Goal: Transaction & Acquisition: Obtain resource

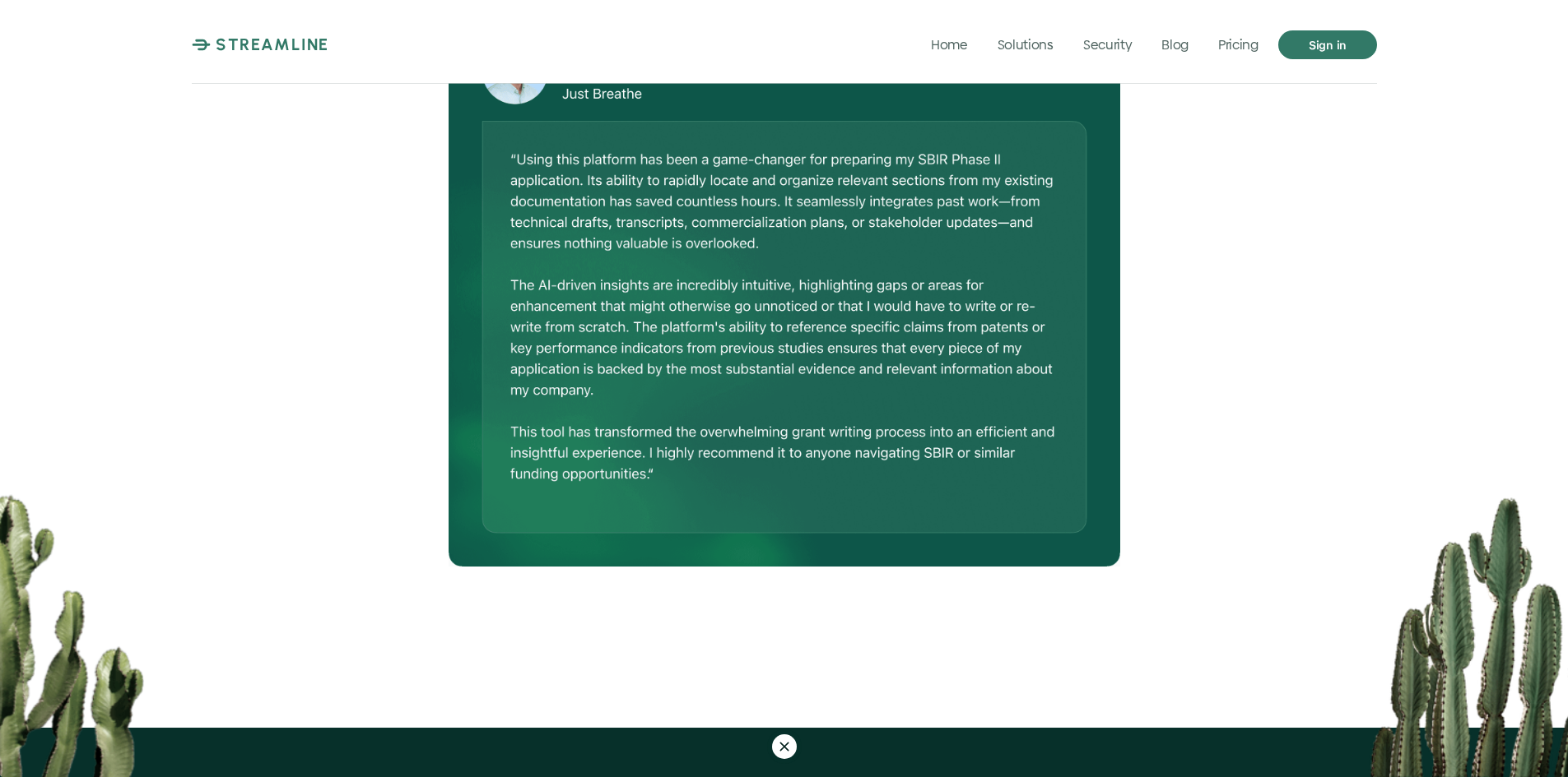
scroll to position [1316, 0]
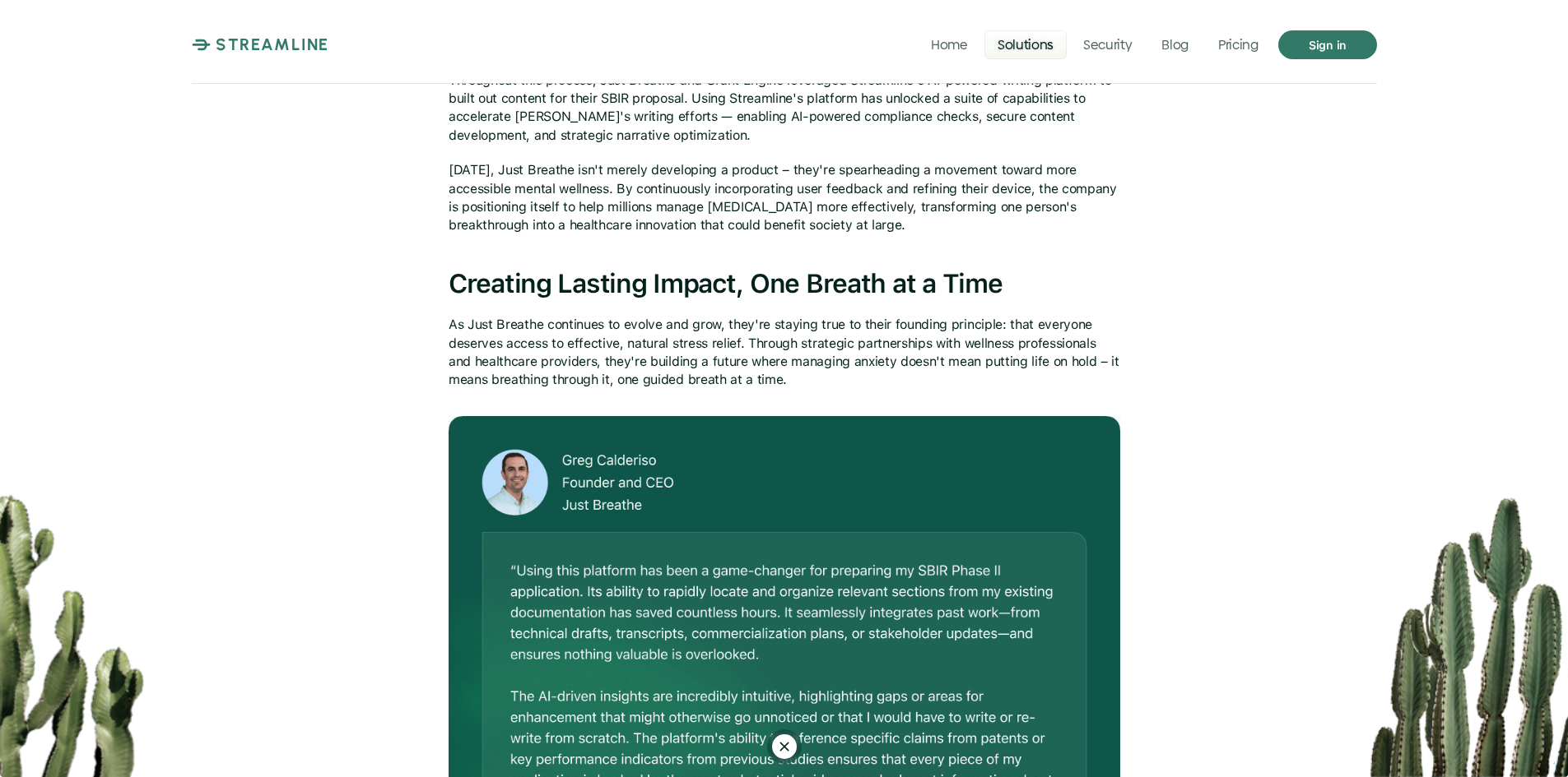
click at [1045, 43] on p "Solutions" at bounding box center [1024, 43] width 56 height 16
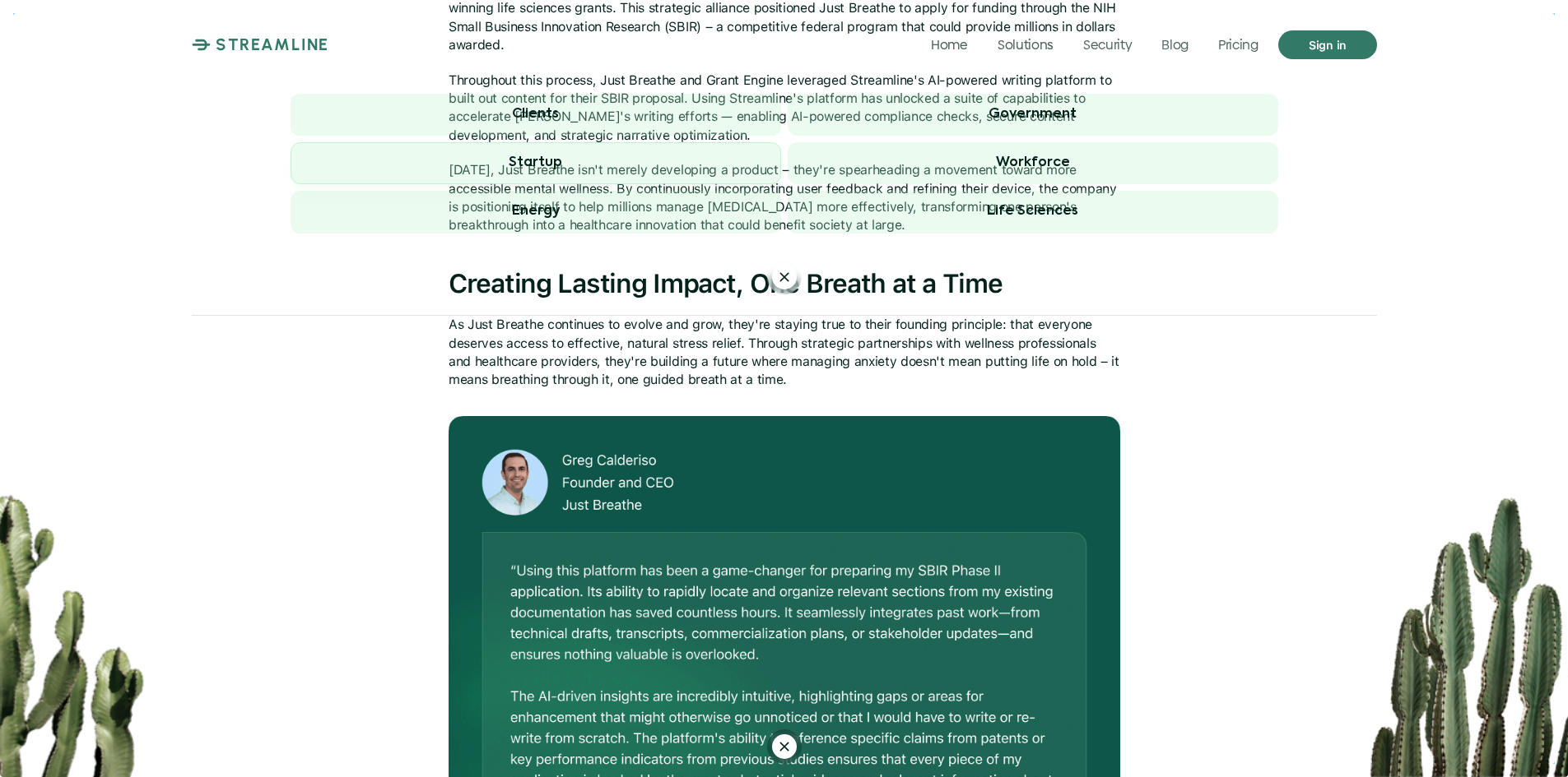
click at [606, 160] on span "Startup" at bounding box center [536, 163] width 490 height 42
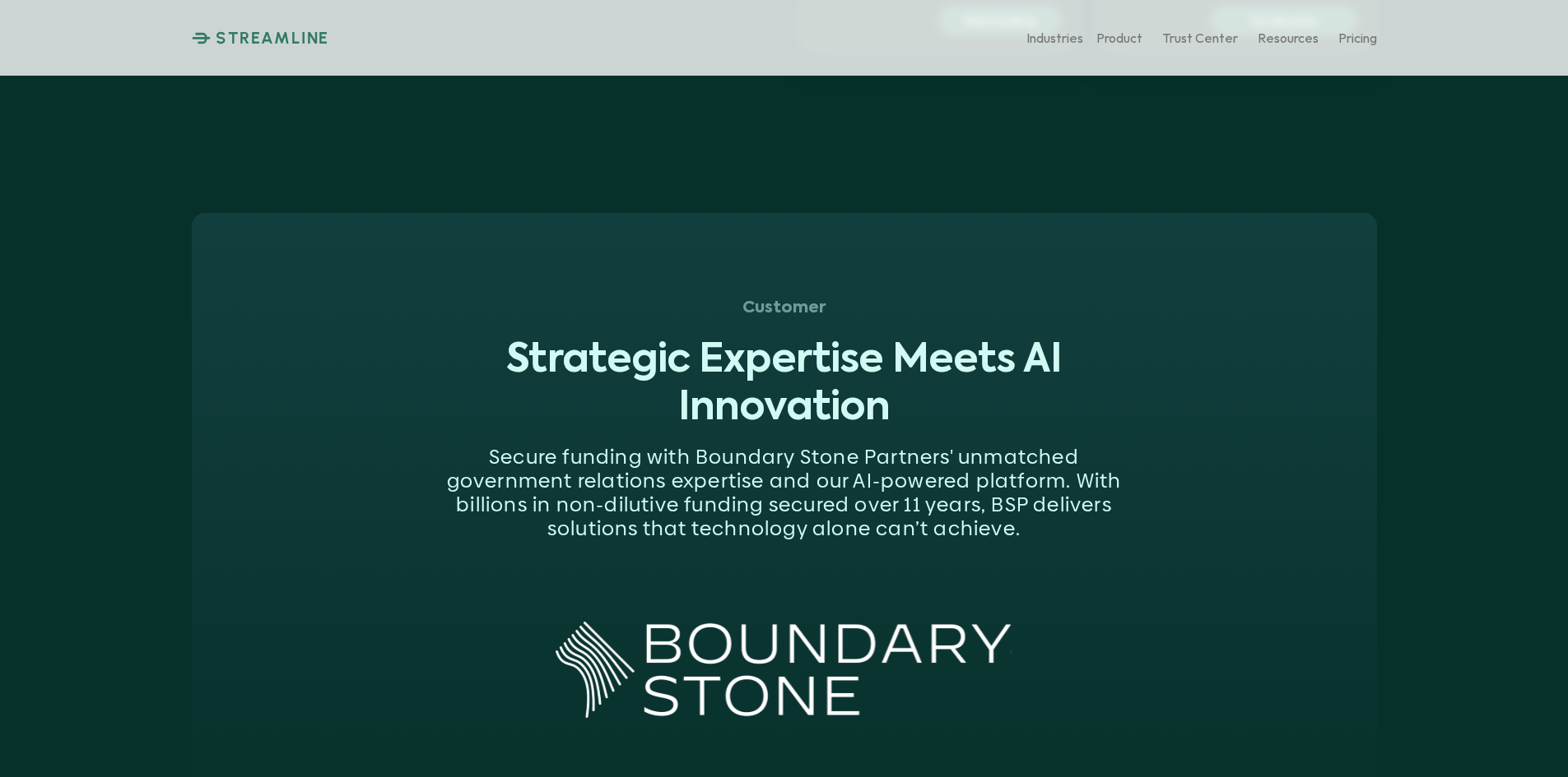
scroll to position [1645, 0]
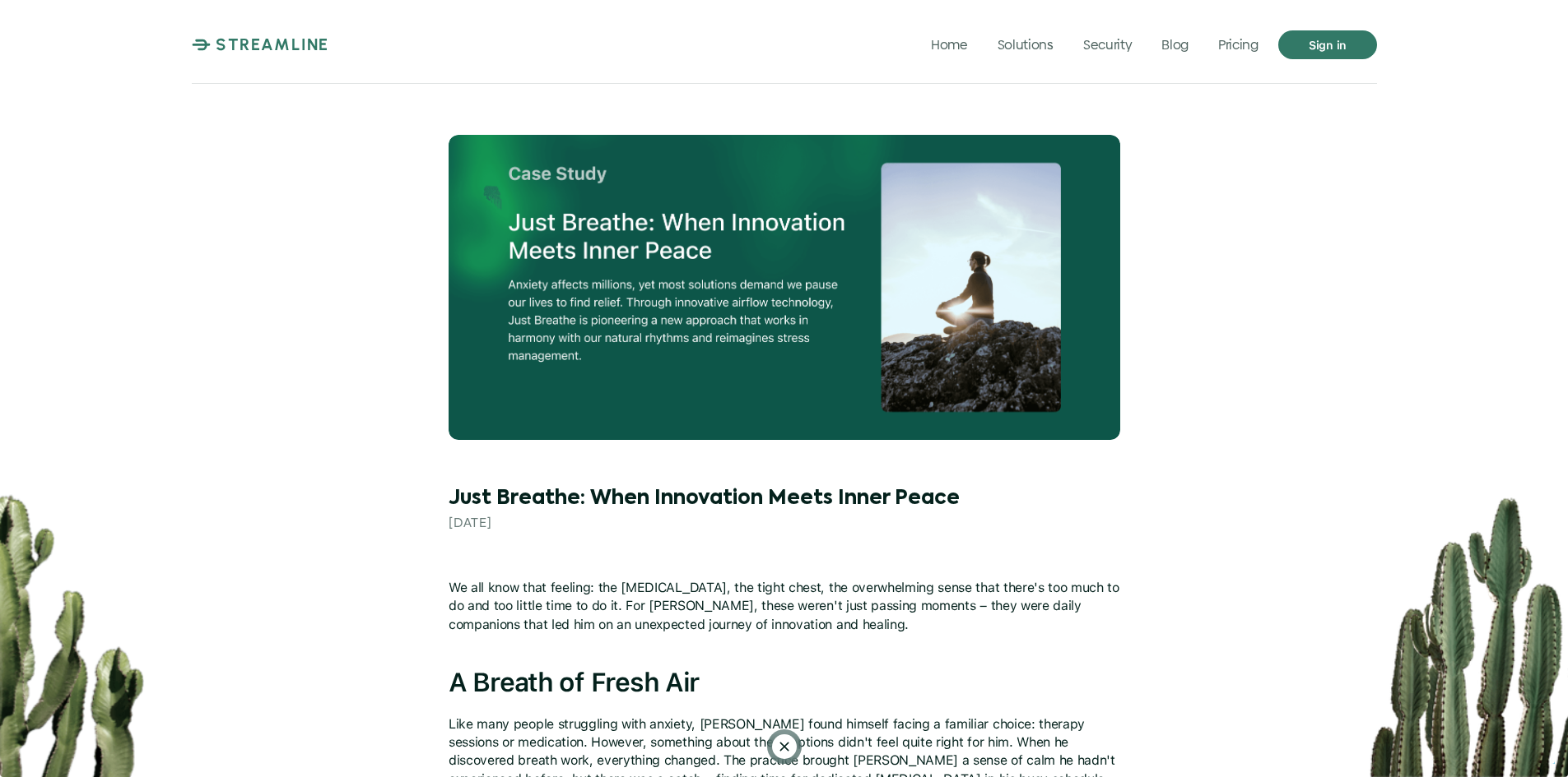
click at [642, 235] on img at bounding box center [784, 287] width 671 height 305
drag, startPoint x: 577, startPoint y: 499, endPoint x: 448, endPoint y: 496, distance: 129.0
click at [449, 496] on div "Just Breathe: When Innovation Meets Inner Peace Monday, February 3, 2025" at bounding box center [784, 510] width 671 height 122
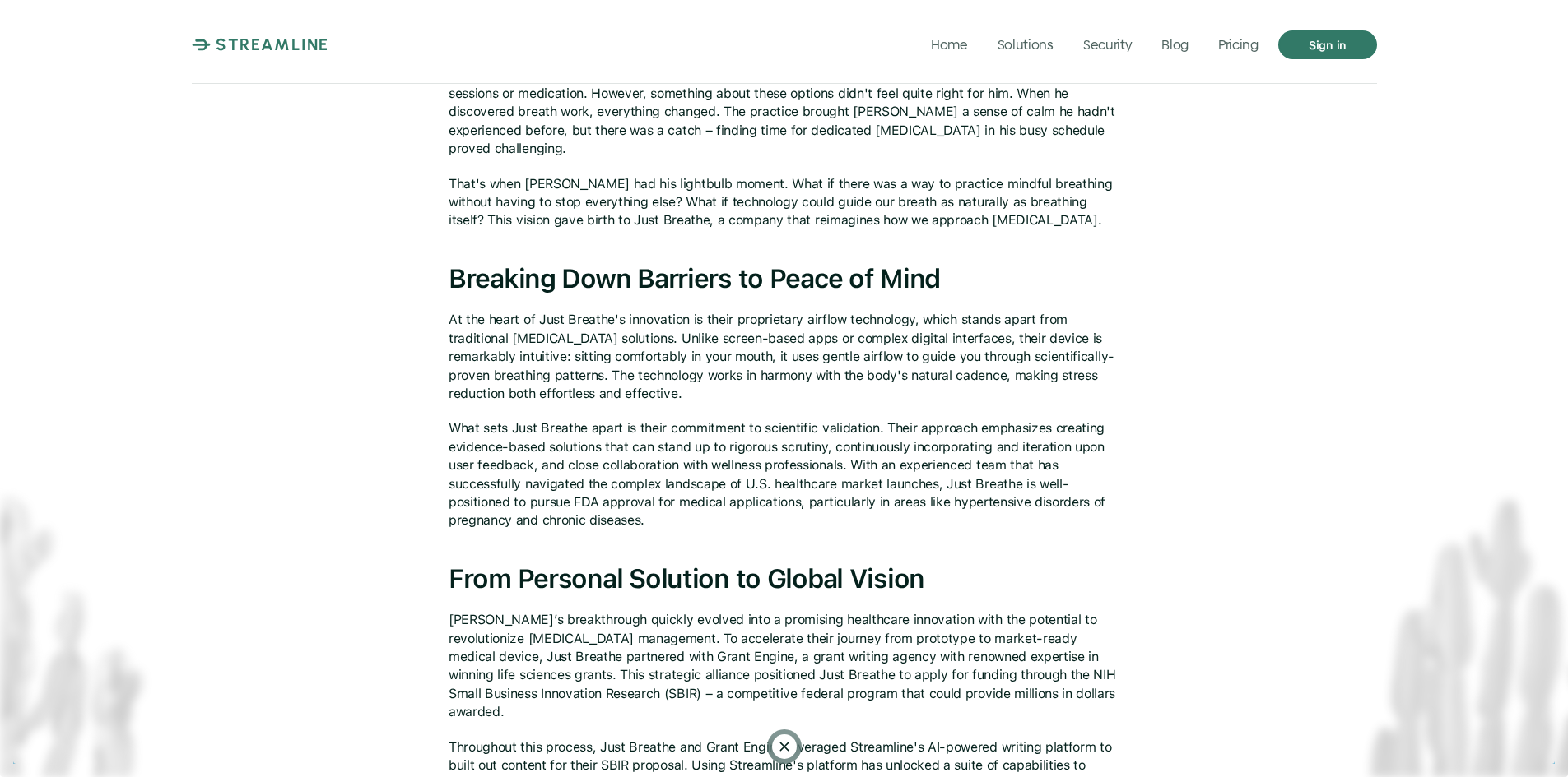
scroll to position [658, 0]
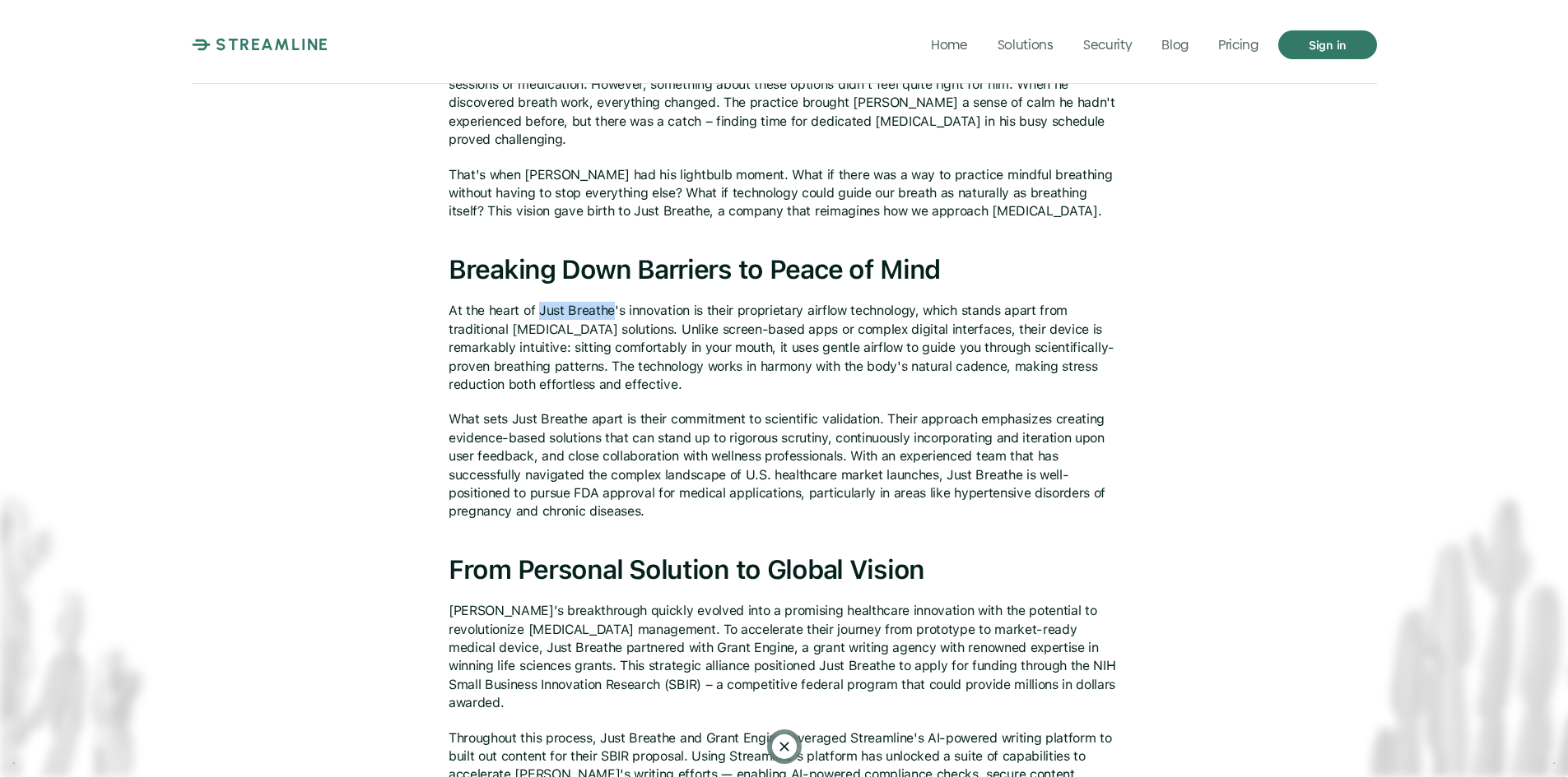
drag, startPoint x: 612, startPoint y: 292, endPoint x: 537, endPoint y: 293, distance: 75.0
click at [537, 302] on p "At the heart of Just Breathe's innovation is their proprietary airflow technolo…" at bounding box center [784, 348] width 671 height 92
copy p "Just Breathe"
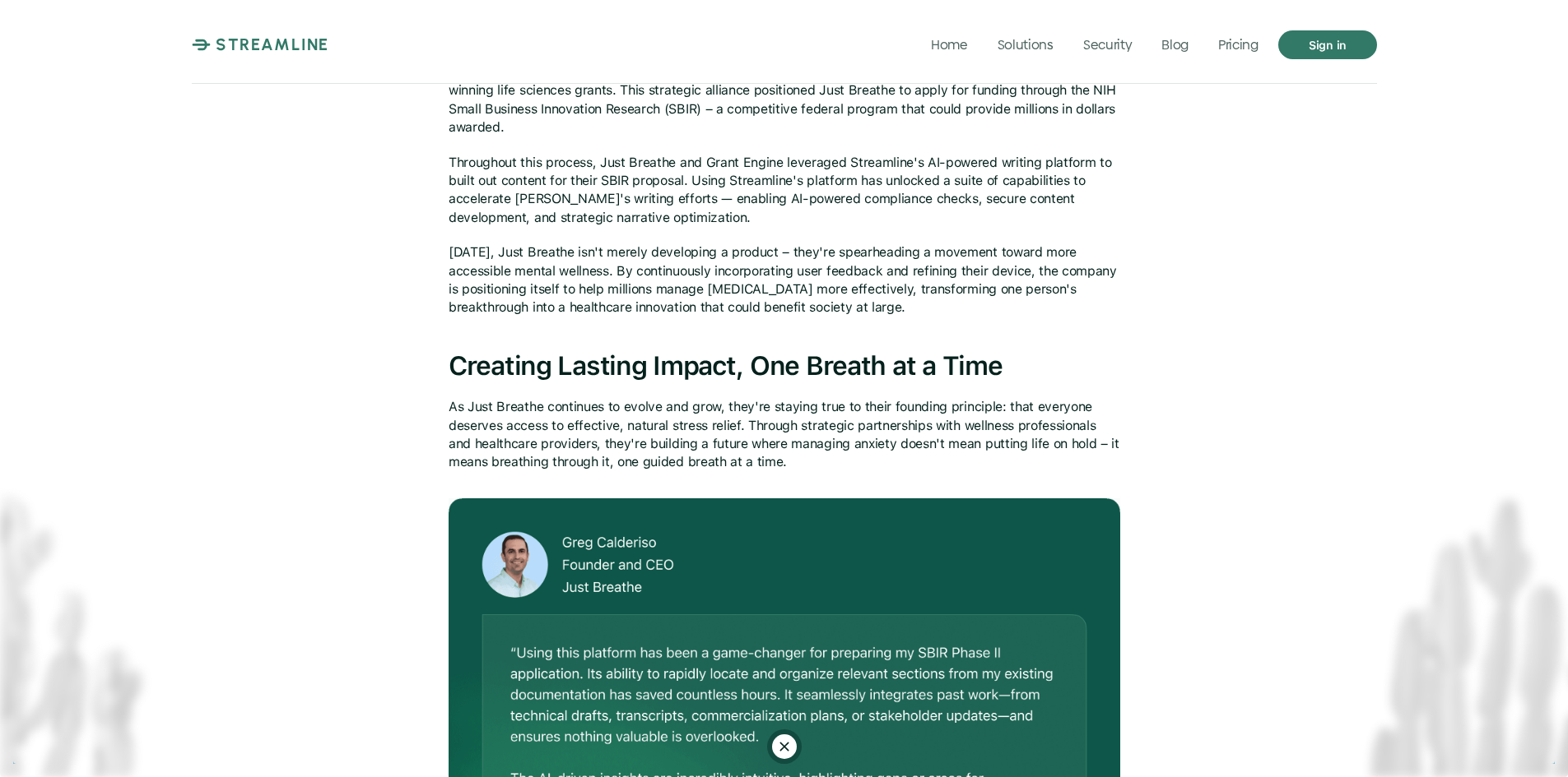
scroll to position [1562, 0]
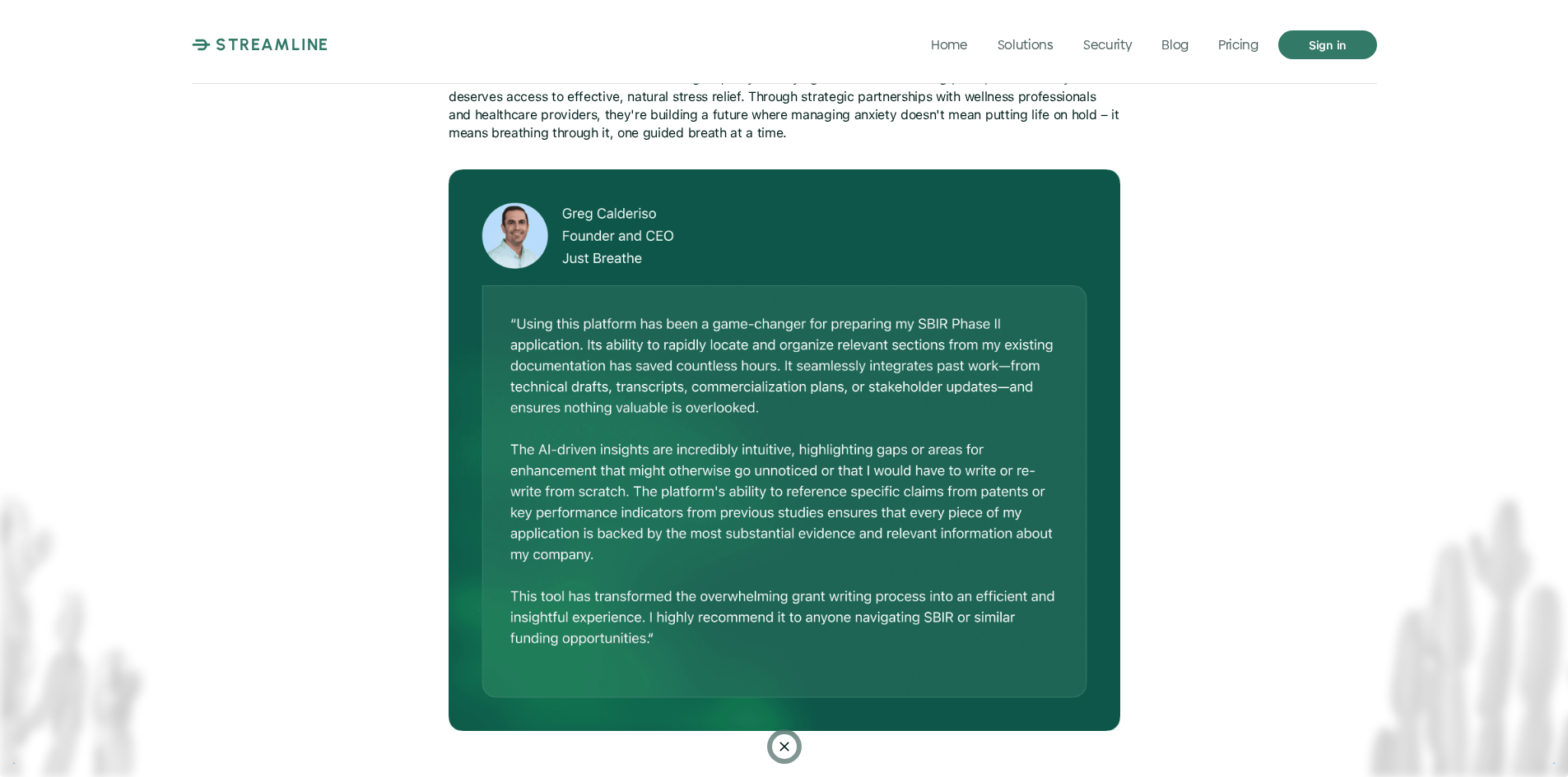
click at [707, 413] on img at bounding box center [784, 450] width 671 height 562
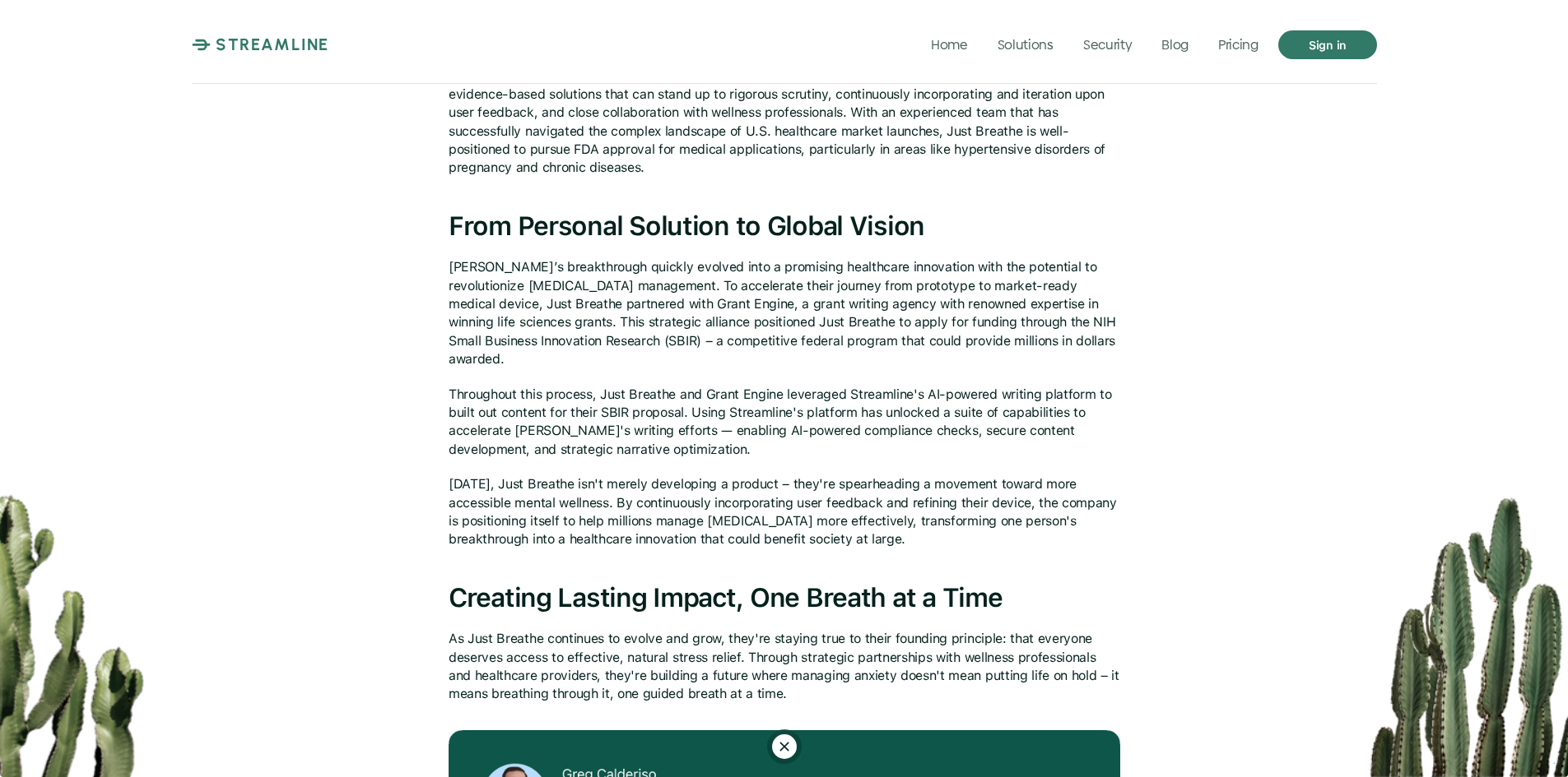
scroll to position [987, 0]
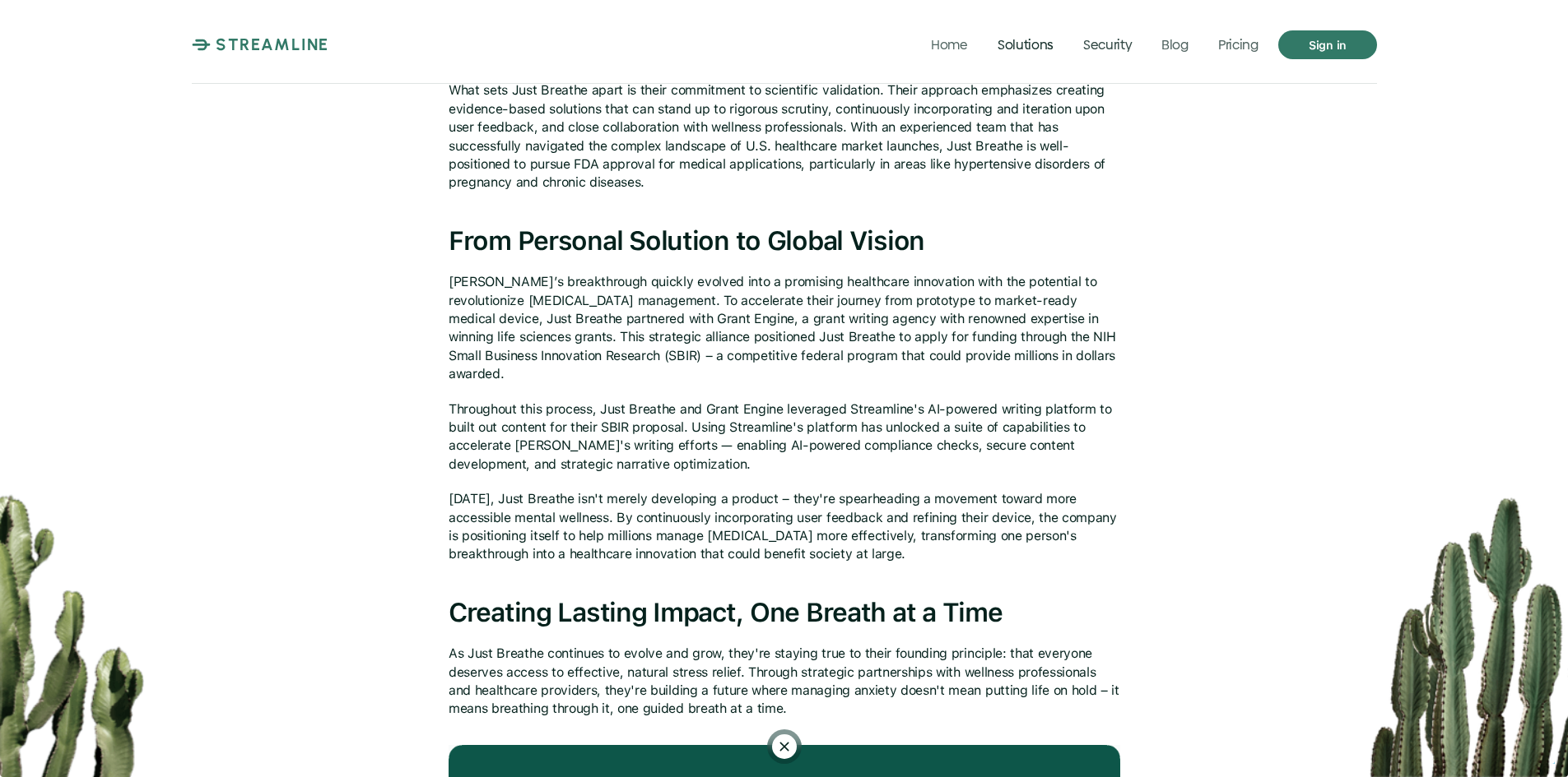
click at [1241, 62] on div "STREAMLINE Home Solutions Security Blog Pricing Sign in" at bounding box center [784, 44] width 1185 height 36
click at [1241, 49] on p "Pricing" at bounding box center [1238, 43] width 40 height 16
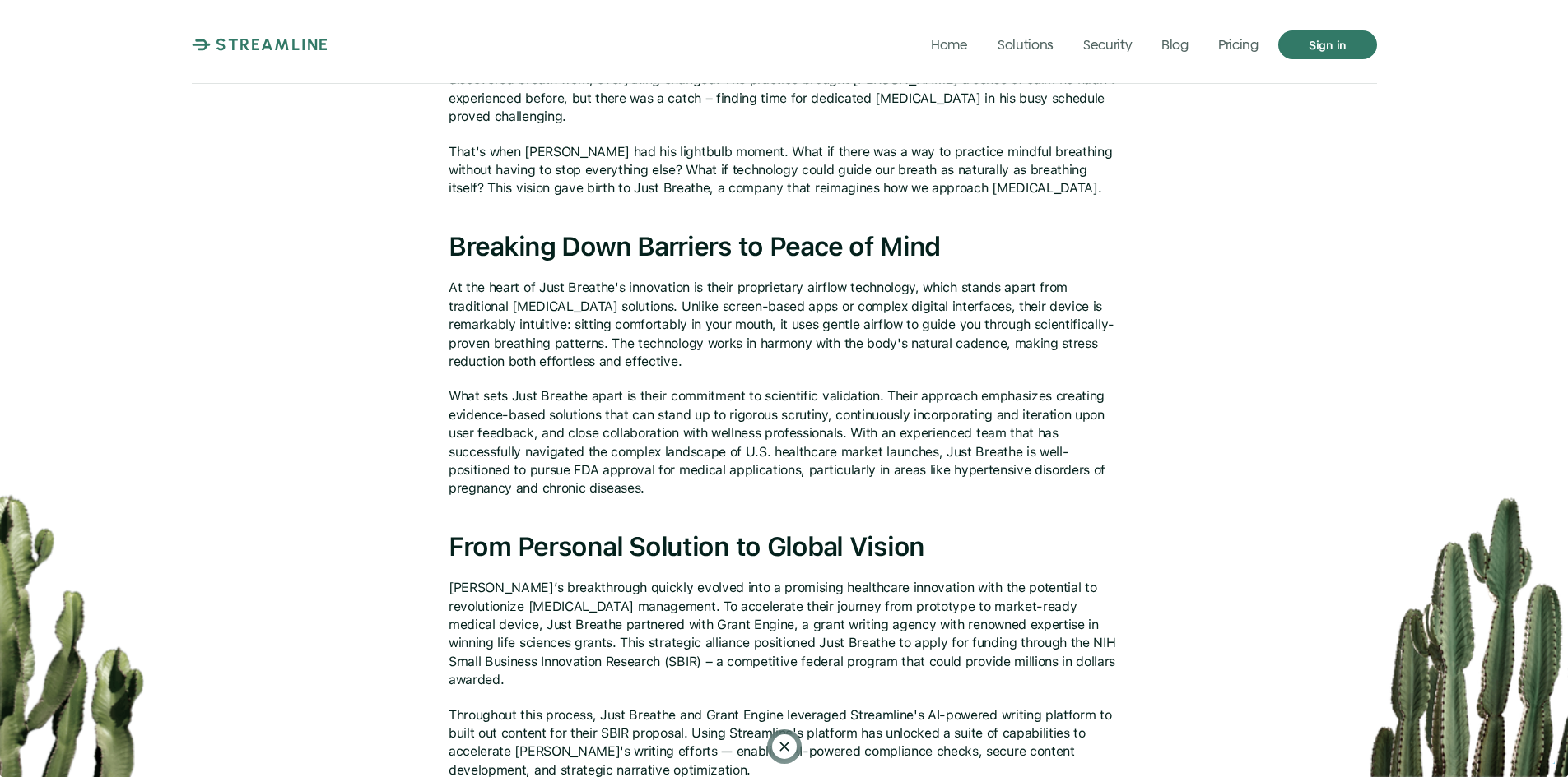
scroll to position [658, 0]
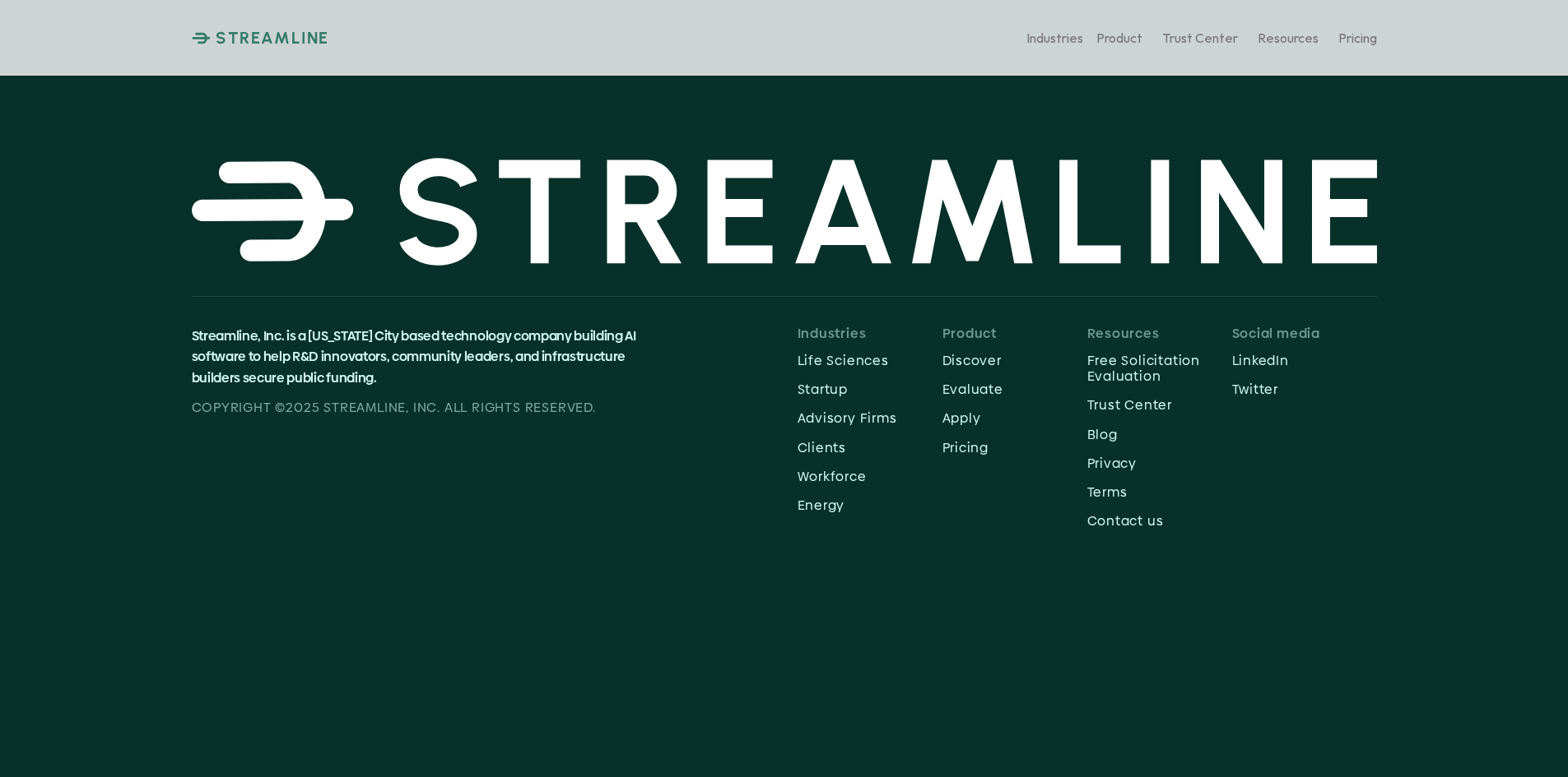
scroll to position [576, 0]
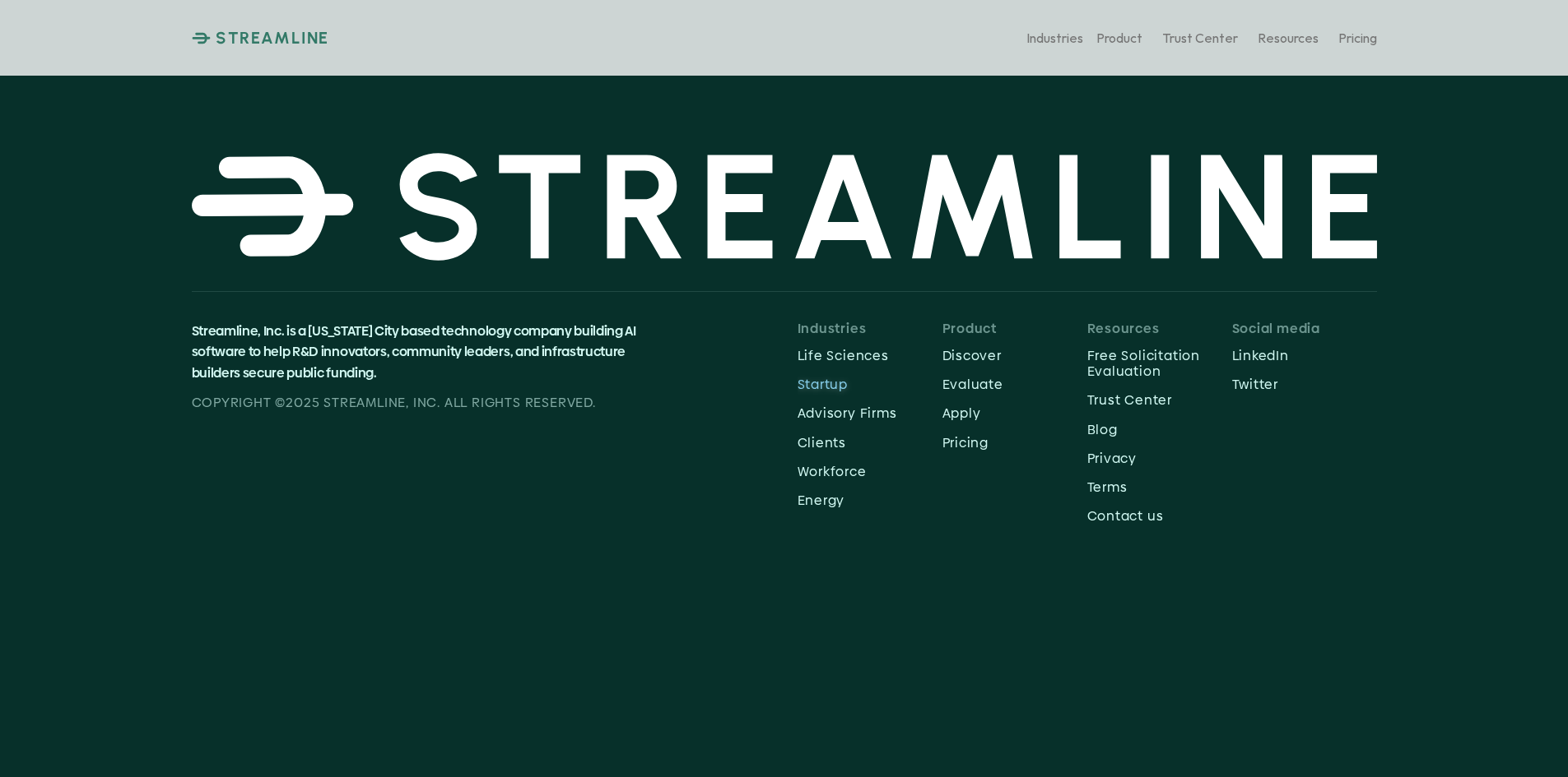
click at [825, 383] on p "Startup" at bounding box center [870, 384] width 145 height 16
click at [861, 356] on p "Life Sciences" at bounding box center [870, 356] width 145 height 16
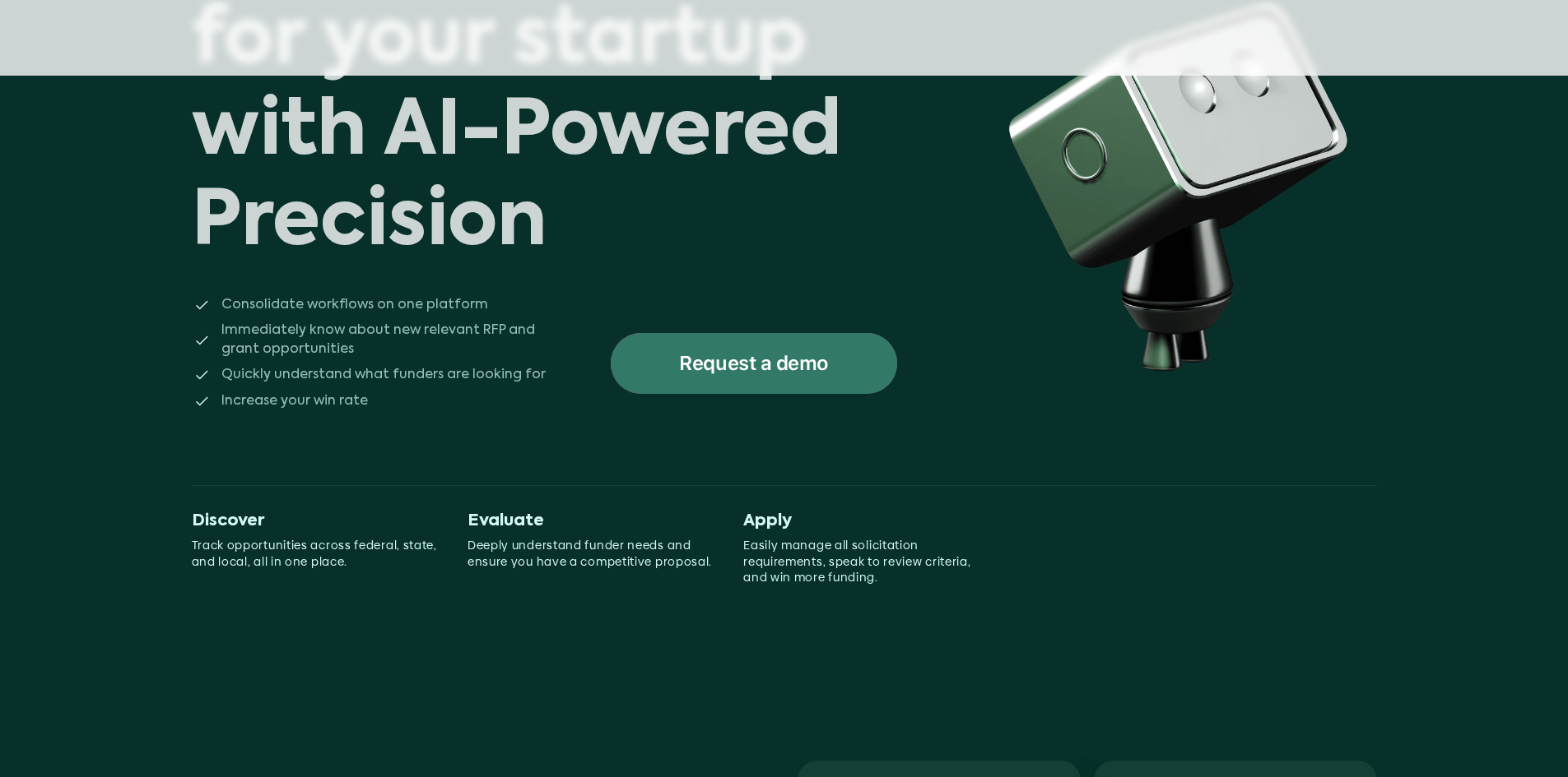
scroll to position [329, 0]
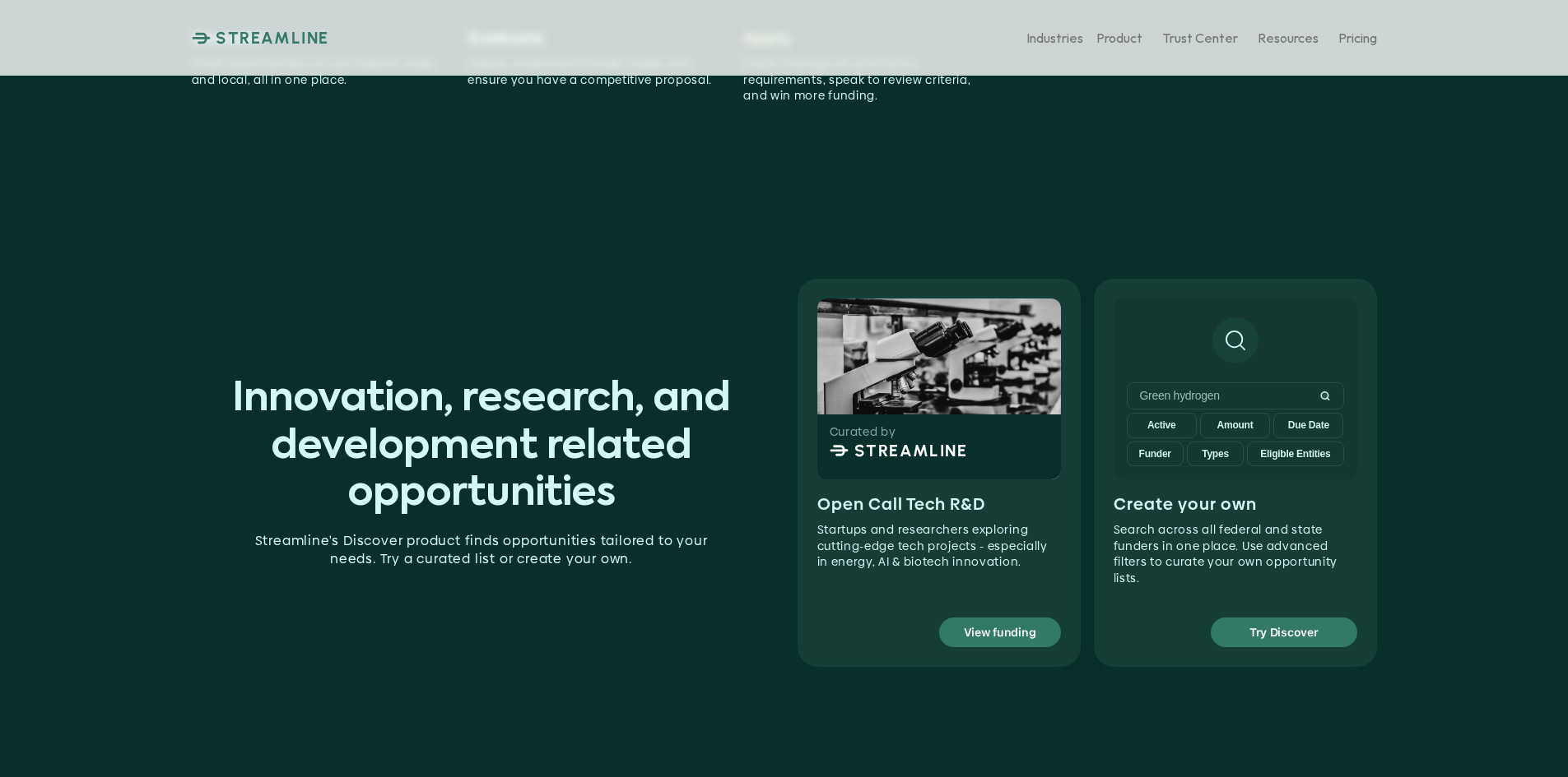
scroll to position [740, 0]
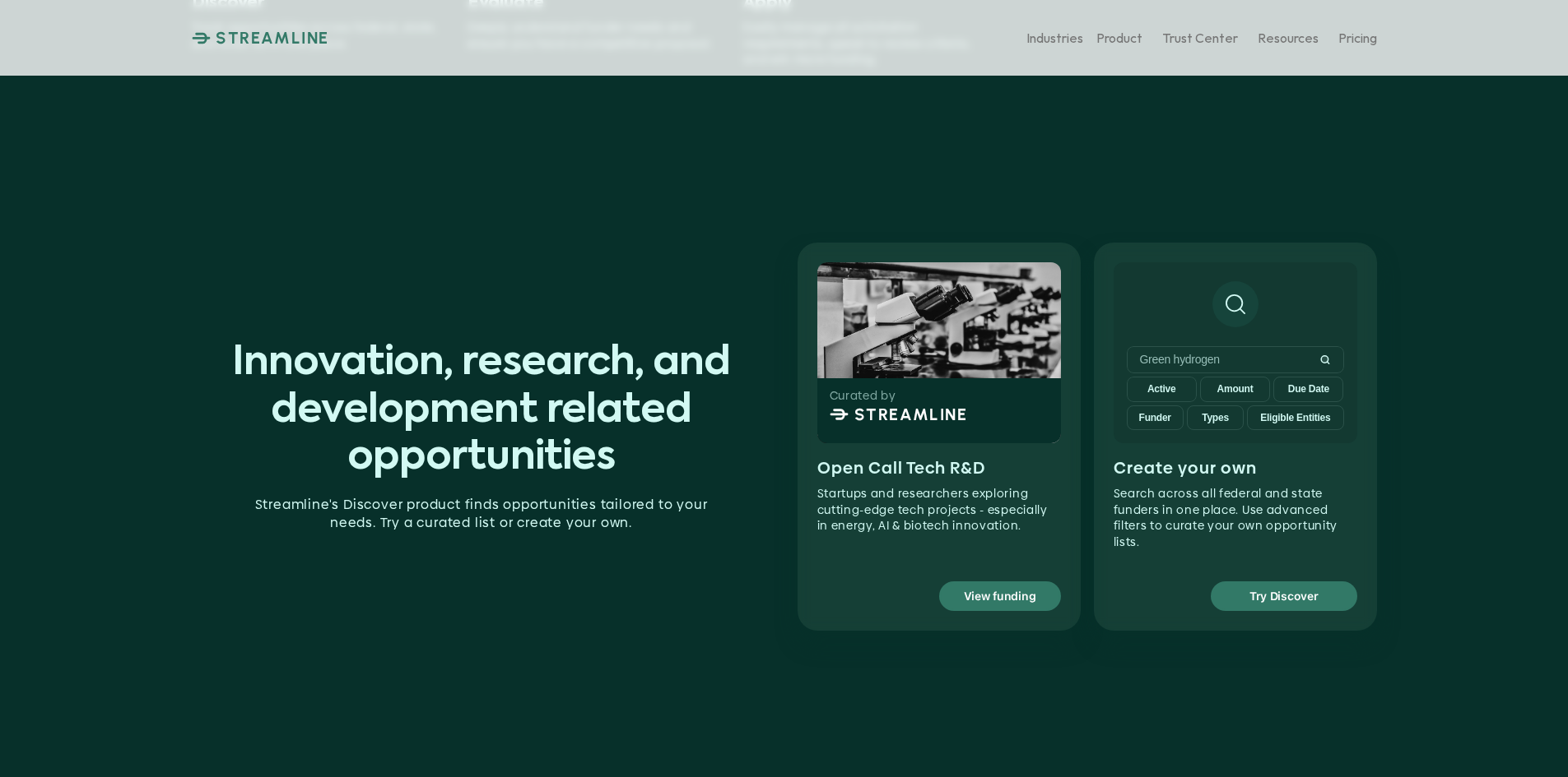
click at [1032, 592] on p "View funding" at bounding box center [1000, 596] width 72 height 22
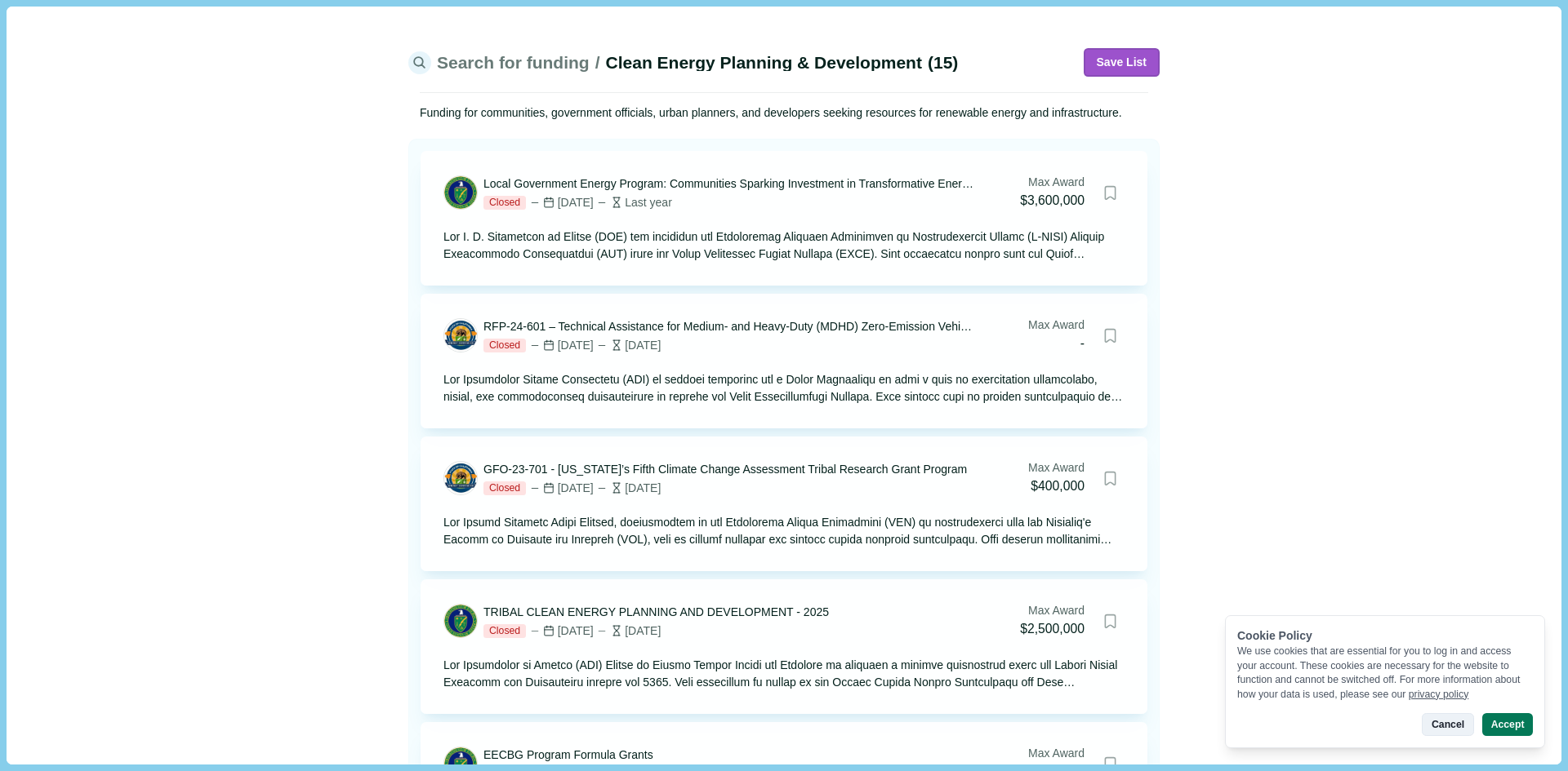
click at [1448, 735] on button "Cancel" at bounding box center [1447, 724] width 51 height 22
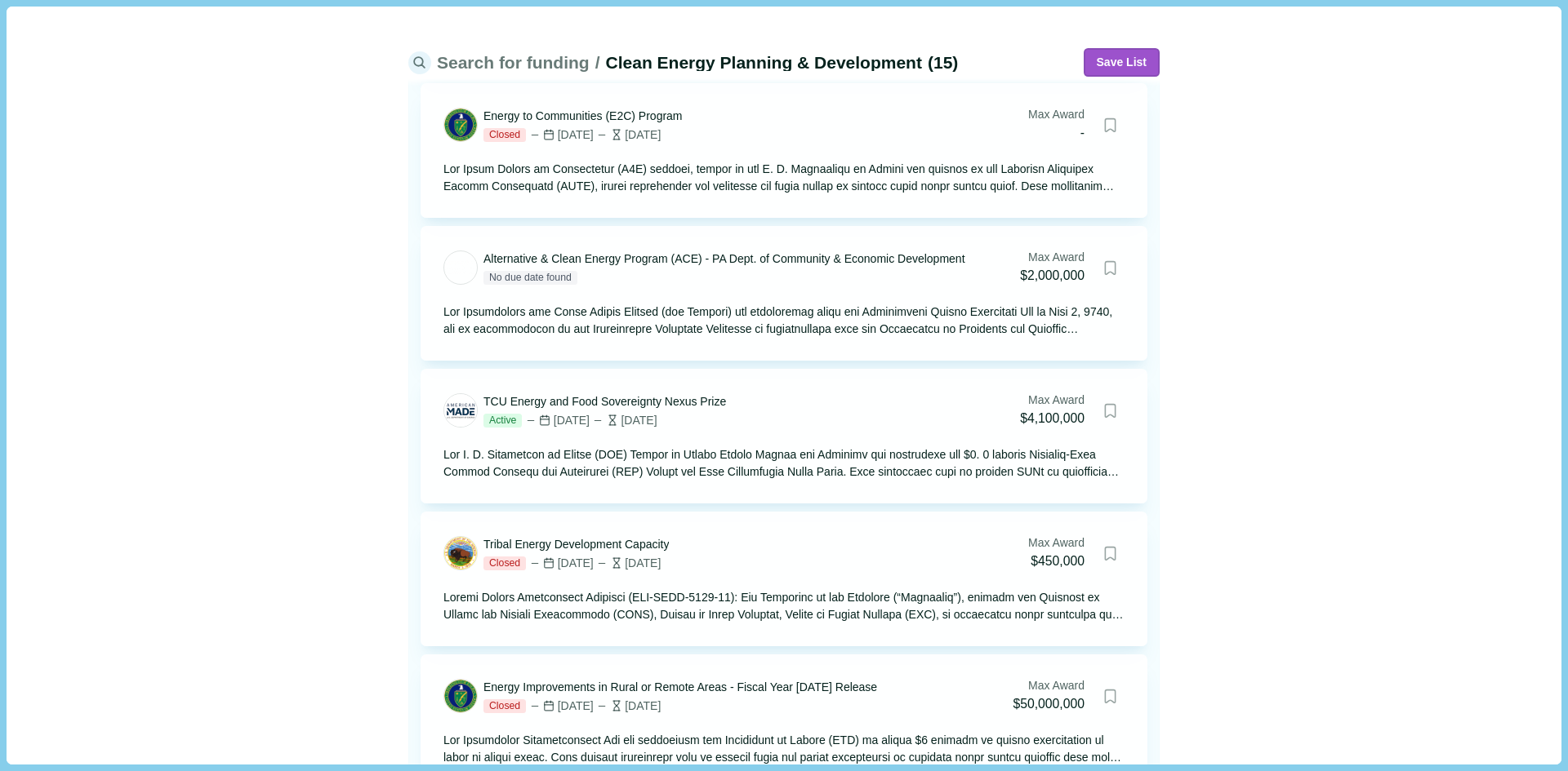
scroll to position [898, 0]
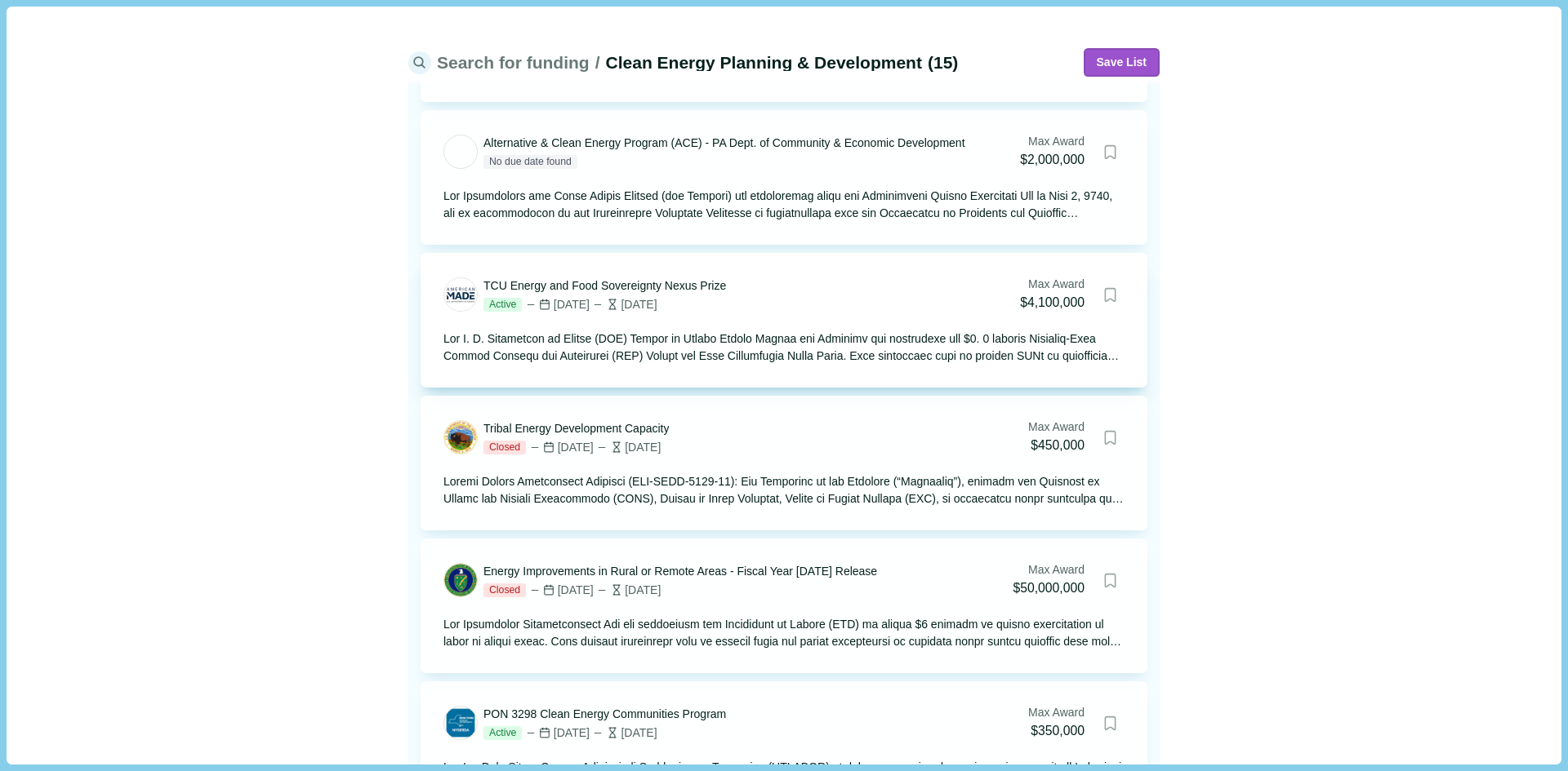
click at [629, 285] on div "TCU Energy and Food Sovereignty Nexus Prize" at bounding box center [605, 286] width 243 height 17
